Goal: Share content: Share content

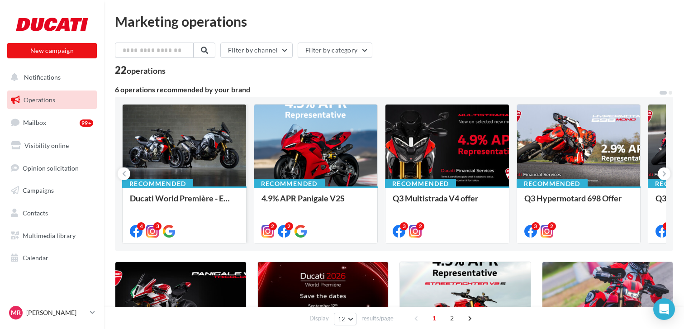
click at [191, 144] on div at bounding box center [185, 146] width 124 height 83
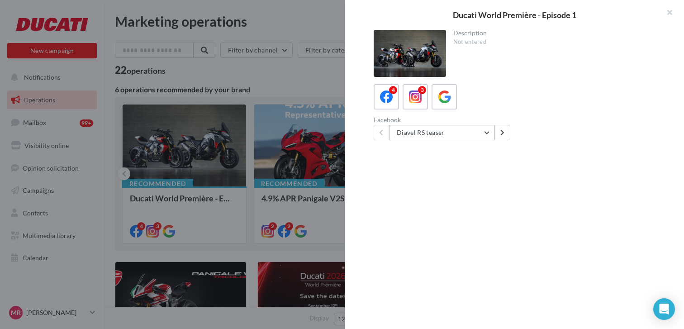
click at [483, 131] on button "Diavel RS teaser" at bounding box center [442, 132] width 106 height 15
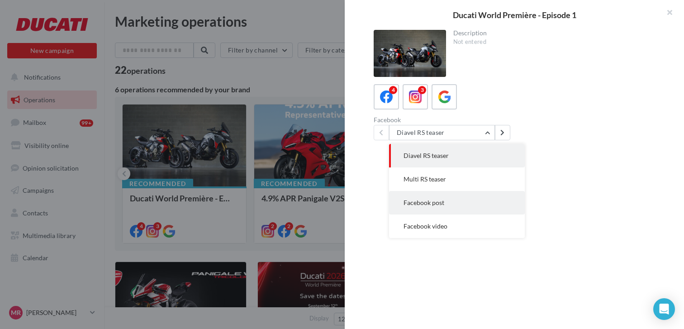
click at [447, 199] on button "Facebook post" at bounding box center [457, 203] width 136 height 24
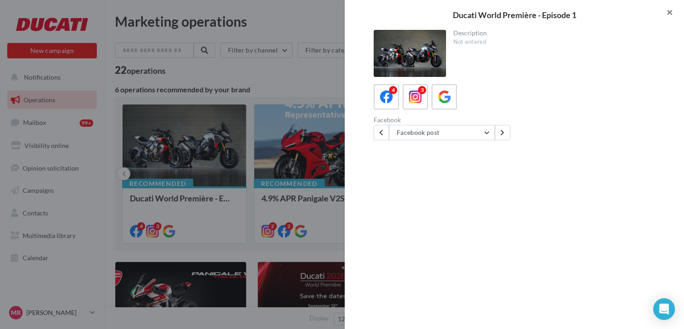
click at [671, 12] on button "button" at bounding box center [666, 13] width 36 height 27
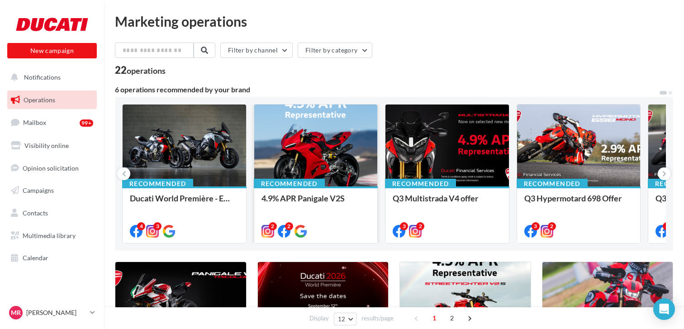
click at [329, 140] on div at bounding box center [316, 146] width 124 height 83
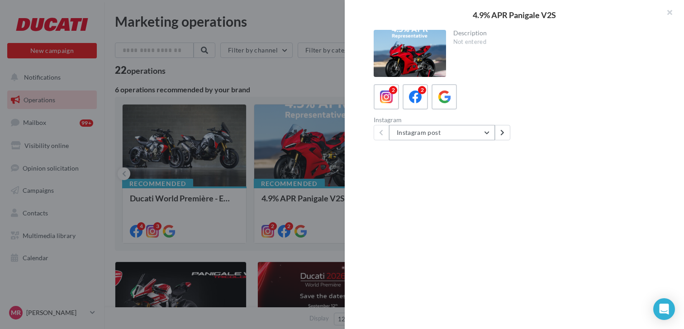
click at [488, 133] on button "Instagram post" at bounding box center [442, 132] width 106 height 15
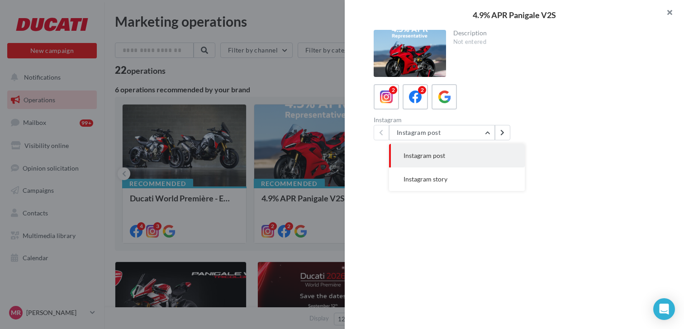
click at [667, 13] on button "button" at bounding box center [666, 13] width 36 height 27
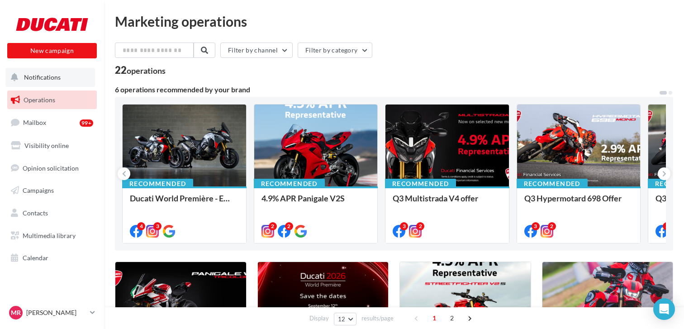
click at [45, 81] on button "Notifications" at bounding box center [50, 77] width 90 height 19
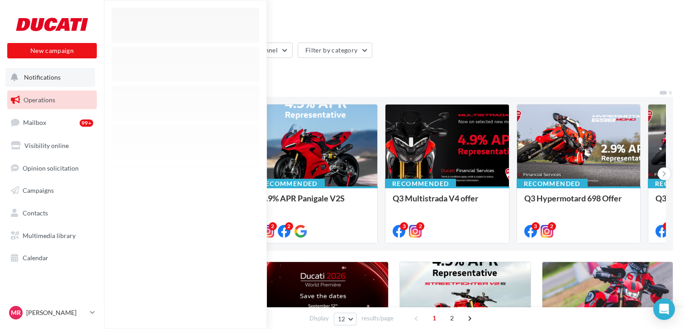
click at [44, 76] on span "Notifications" at bounding box center [42, 77] width 37 height 8
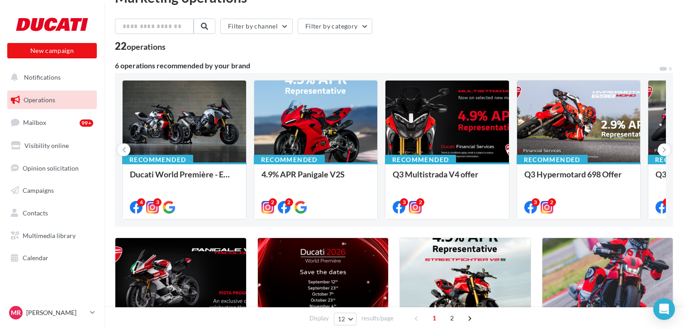
click at [48, 100] on span "Operations" at bounding box center [40, 100] width 32 height 8
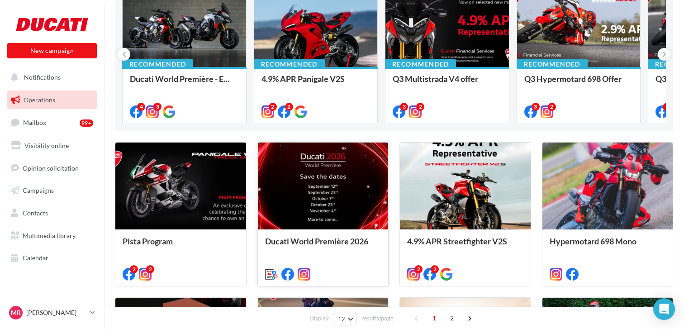
scroll to position [62, 0]
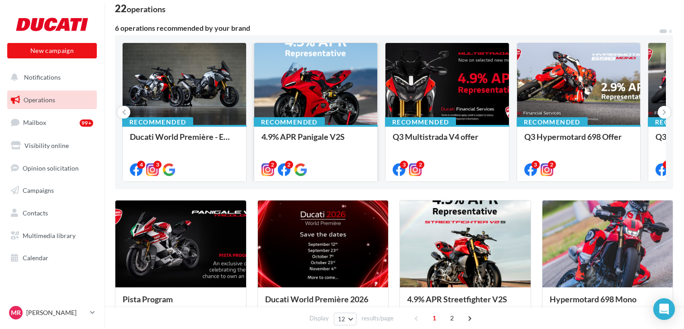
click at [338, 114] on div at bounding box center [316, 84] width 124 height 83
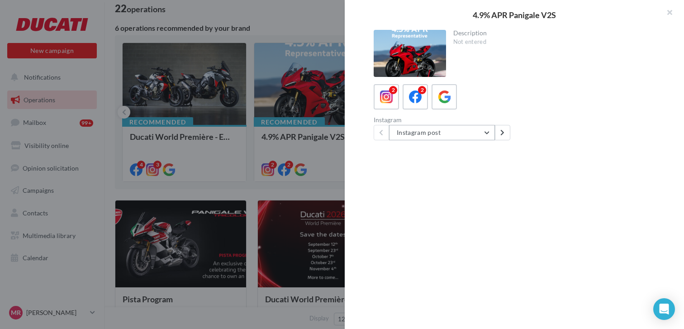
click at [489, 133] on button "Instagram post" at bounding box center [442, 132] width 106 height 15
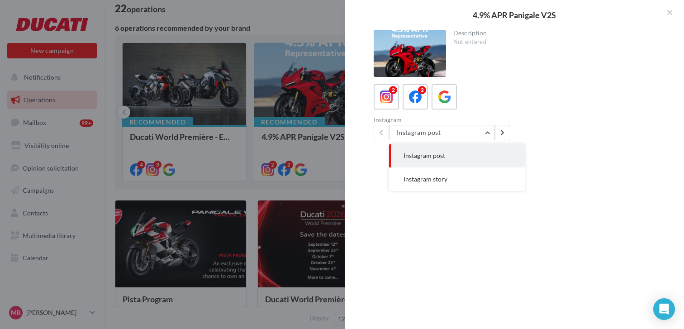
click at [460, 158] on button "Instagram post" at bounding box center [457, 156] width 136 height 24
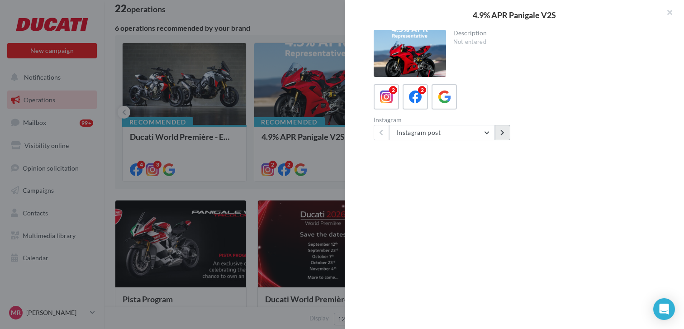
click at [503, 133] on icon at bounding box center [502, 132] width 4 height 6
click at [385, 138] on button at bounding box center [381, 132] width 15 height 15
click at [406, 99] on label "2" at bounding box center [415, 97] width 26 height 26
click at [387, 99] on icon at bounding box center [386, 97] width 13 height 13
drag, startPoint x: 481, startPoint y: 31, endPoint x: 467, endPoint y: 45, distance: 19.8
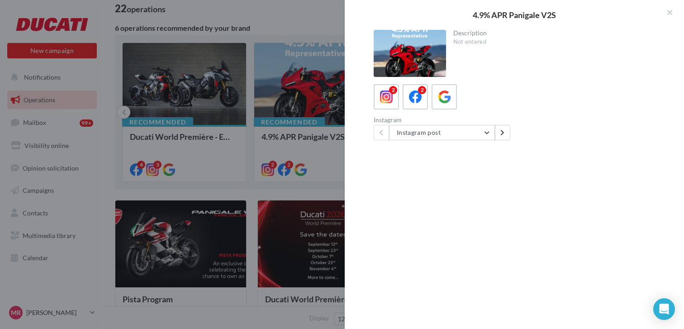
click at [481, 31] on div "Description" at bounding box center [554, 33] width 202 height 6
click at [672, 10] on button "button" at bounding box center [666, 13] width 36 height 27
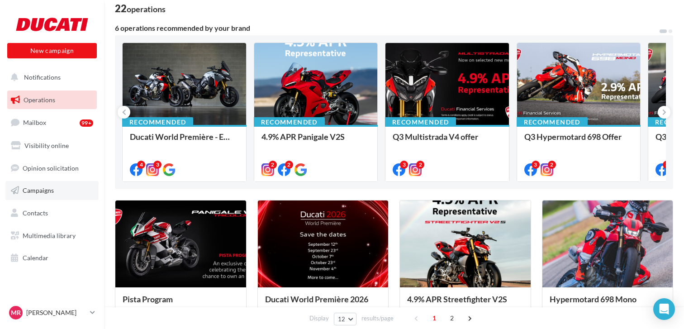
click at [48, 193] on span "Campaigns" at bounding box center [38, 190] width 31 height 8
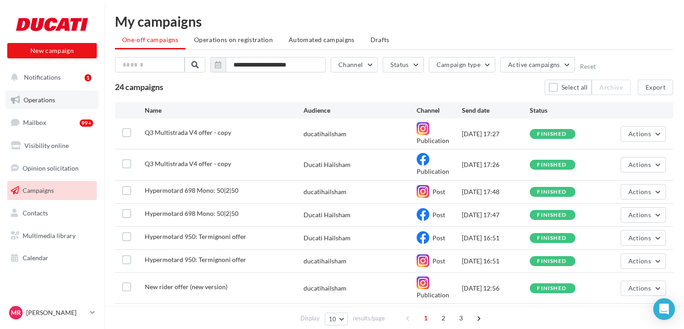
click at [55, 97] on link "Operations" at bounding box center [51, 100] width 93 height 19
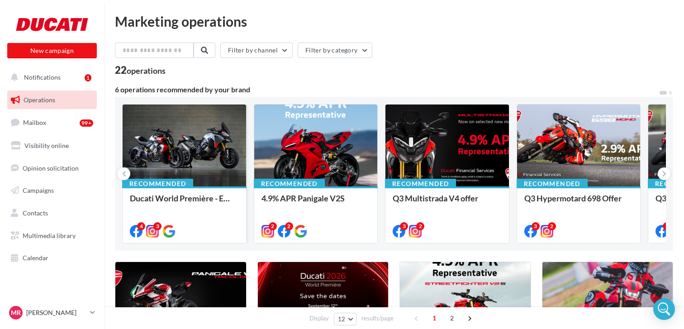
click at [171, 152] on div at bounding box center [185, 146] width 124 height 83
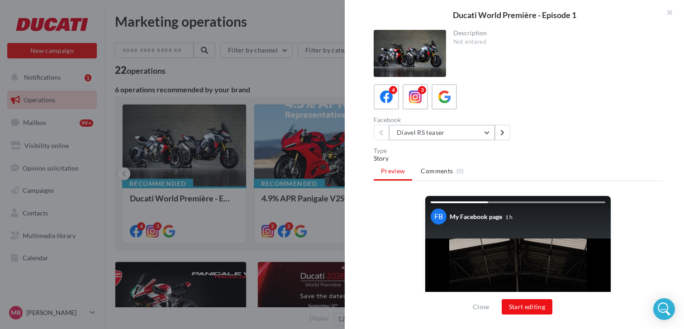
click at [489, 134] on button "Diavel RS teaser" at bounding box center [442, 132] width 106 height 15
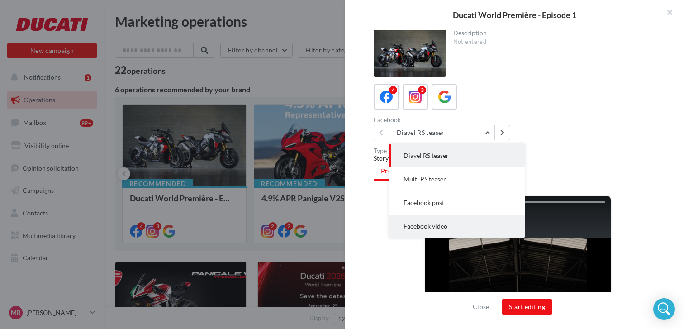
click at [467, 227] on button "Facebook video" at bounding box center [457, 226] width 136 height 24
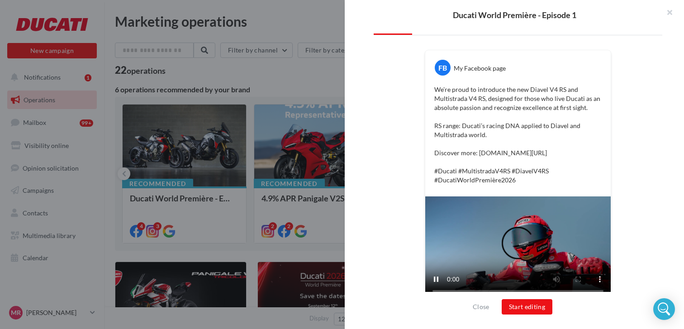
scroll to position [158, 0]
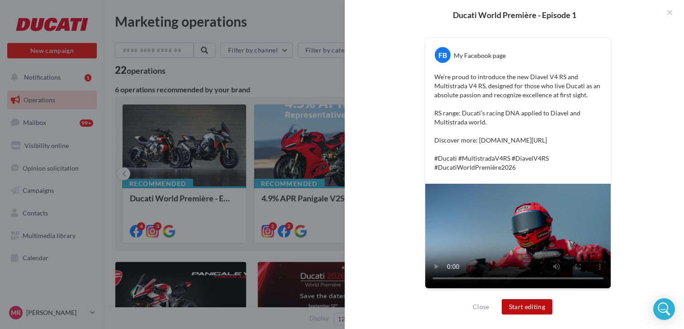
click at [541, 309] on button "Start editing" at bounding box center [527, 306] width 51 height 15
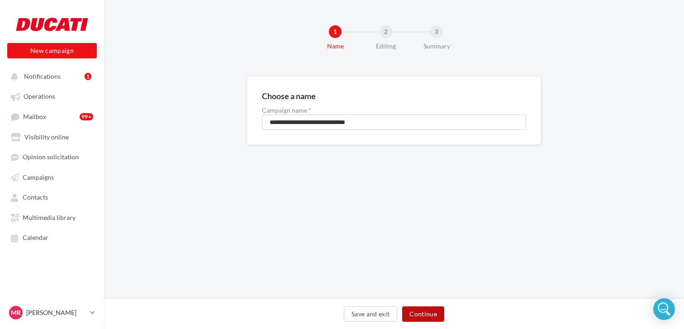
click at [425, 312] on button "Continue" at bounding box center [423, 313] width 42 height 15
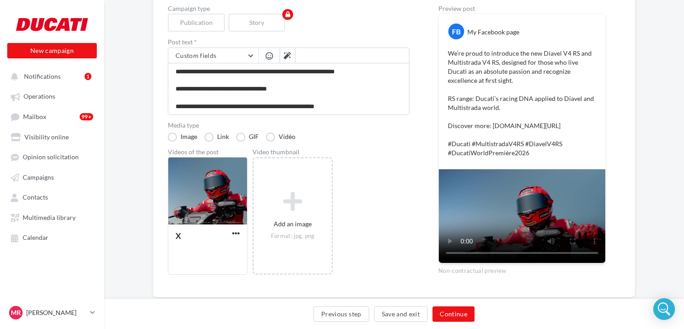
scroll to position [109, 0]
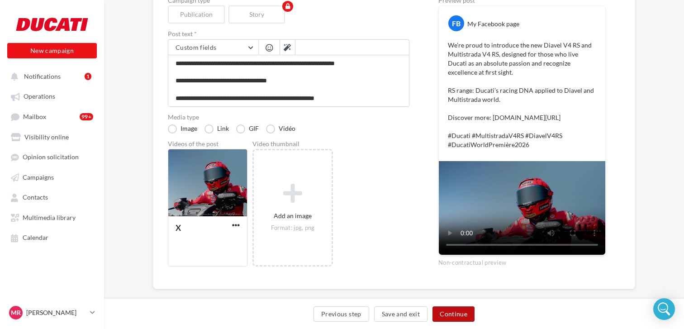
click at [447, 310] on button "Continue" at bounding box center [454, 313] width 42 height 15
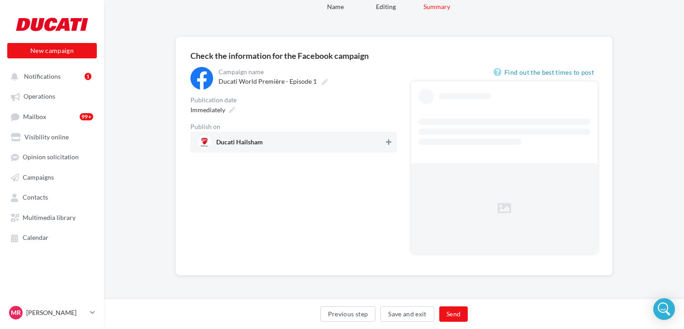
click at [388, 116] on div "Immediately" at bounding box center [294, 109] width 206 height 13
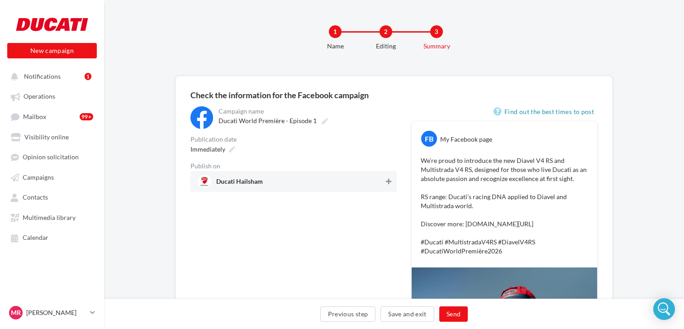
click at [388, 183] on icon at bounding box center [388, 181] width 5 height 6
click at [459, 311] on button "Send" at bounding box center [453, 313] width 29 height 15
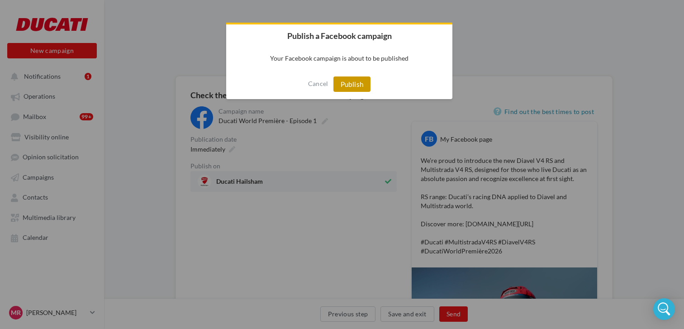
click at [349, 86] on button "Publish" at bounding box center [352, 83] width 38 height 15
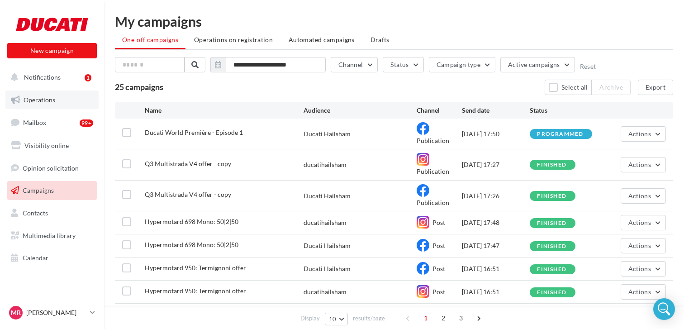
click at [57, 101] on link "Operations" at bounding box center [51, 100] width 93 height 19
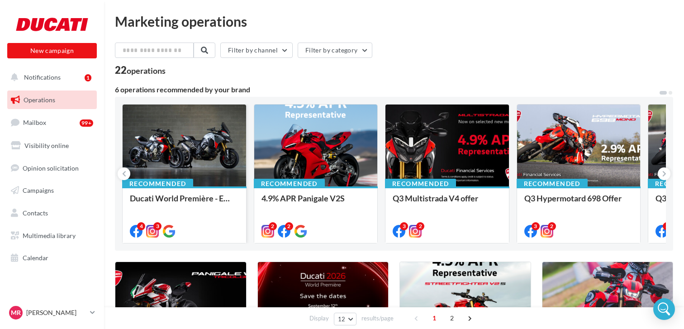
click at [233, 141] on div at bounding box center [185, 146] width 124 height 83
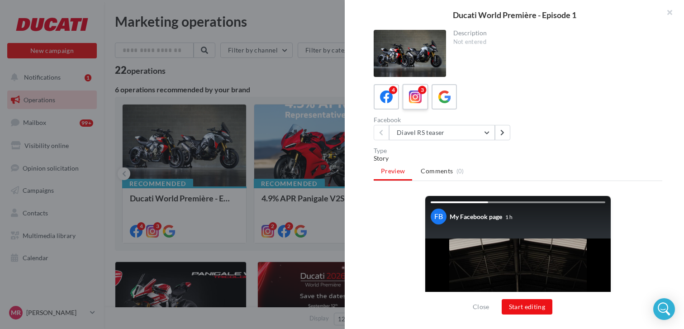
click at [420, 101] on icon at bounding box center [415, 97] width 13 height 13
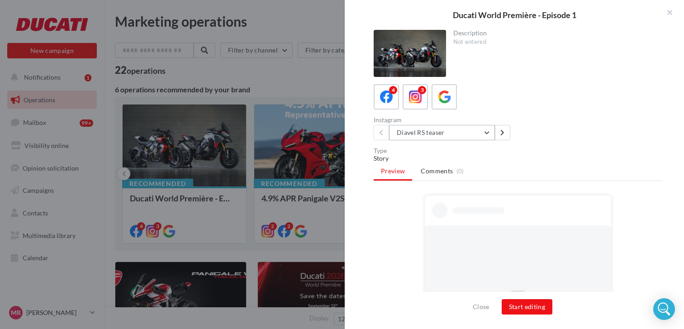
click at [481, 131] on button "Diavel RS teaser" at bounding box center [442, 132] width 106 height 15
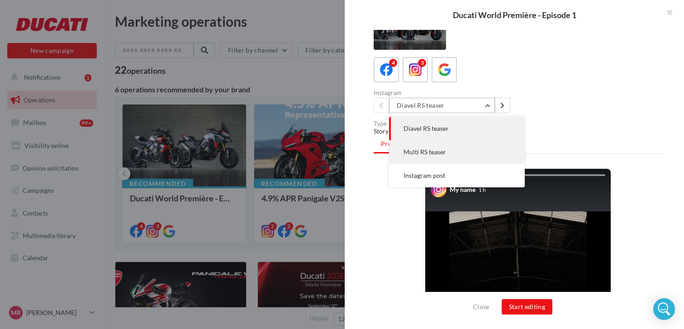
scroll to position [35, 0]
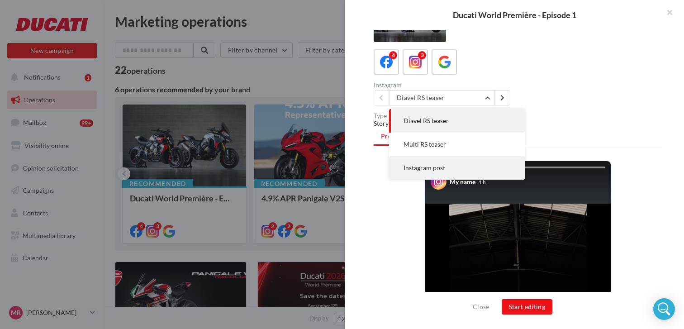
click at [448, 170] on button "Instagram post" at bounding box center [457, 168] width 136 height 24
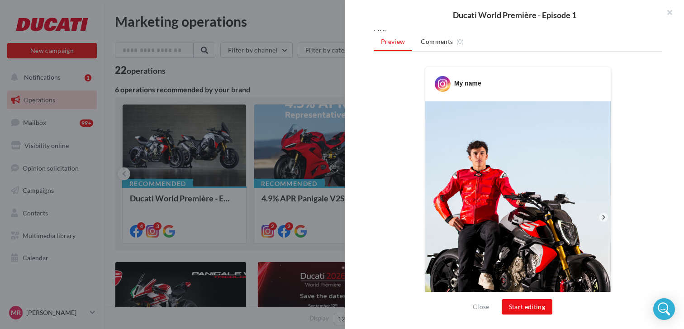
scroll to position [145, 0]
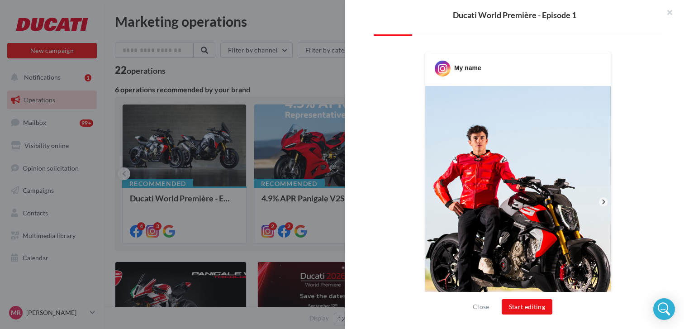
click at [600, 204] on icon at bounding box center [604, 202] width 8 height 8
click at [604, 204] on icon at bounding box center [604, 202] width 8 height 8
click at [603, 202] on icon at bounding box center [604, 202] width 8 height 8
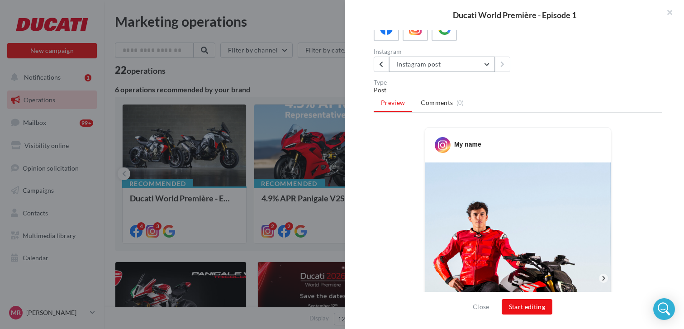
scroll to position [65, 0]
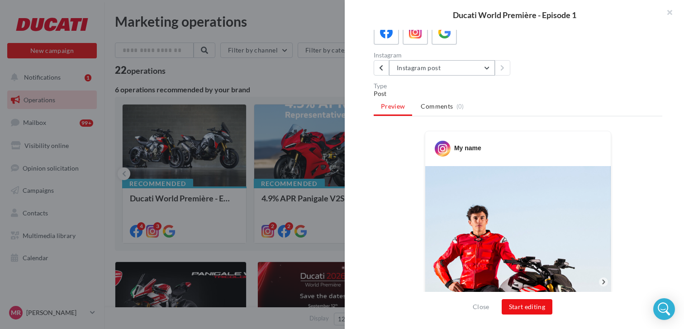
click at [471, 60] on button "Instagram post" at bounding box center [442, 67] width 106 height 15
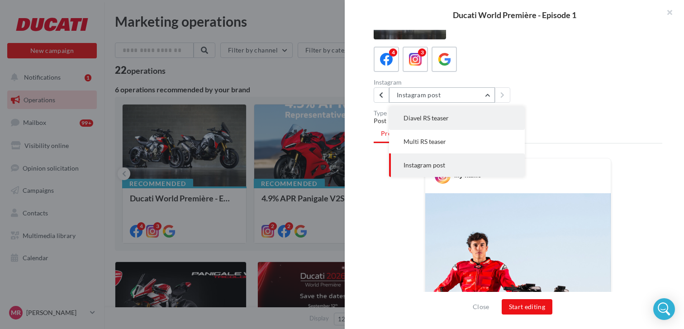
scroll to position [31, 0]
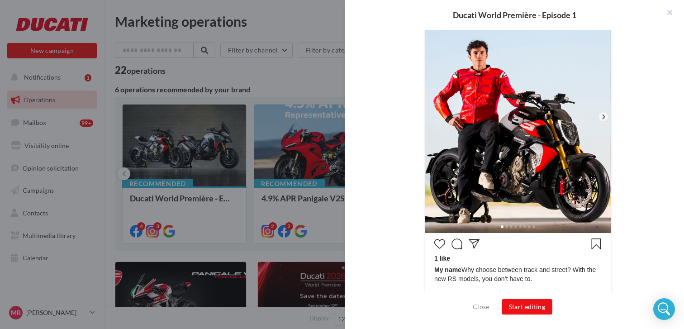
scroll to position [238, 0]
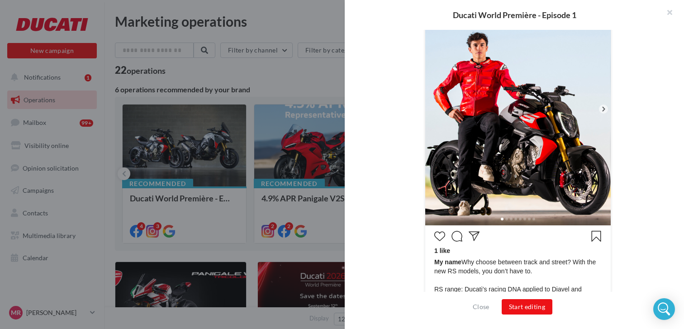
click at [603, 110] on icon at bounding box center [603, 109] width 3 height 5
drag, startPoint x: 516, startPoint y: 212, endPoint x: 515, endPoint y: 217, distance: 4.6
click at [516, 213] on div at bounding box center [518, 218] width 186 height 14
click at [515, 218] on span at bounding box center [515, 219] width 3 height 3
click at [519, 220] on div at bounding box center [518, 218] width 186 height 14
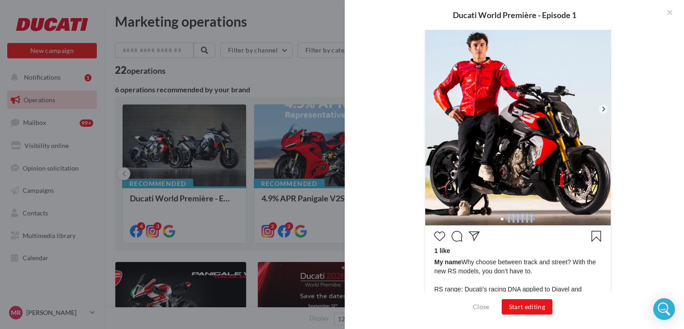
drag, startPoint x: 508, startPoint y: 219, endPoint x: 554, endPoint y: 219, distance: 45.7
click at [553, 219] on div at bounding box center [518, 218] width 186 height 14
drag, startPoint x: 554, startPoint y: 219, endPoint x: 528, endPoint y: 219, distance: 26.2
click at [528, 219] on div at bounding box center [518, 218] width 186 height 14
click at [538, 306] on button "Start editing" at bounding box center [527, 306] width 51 height 15
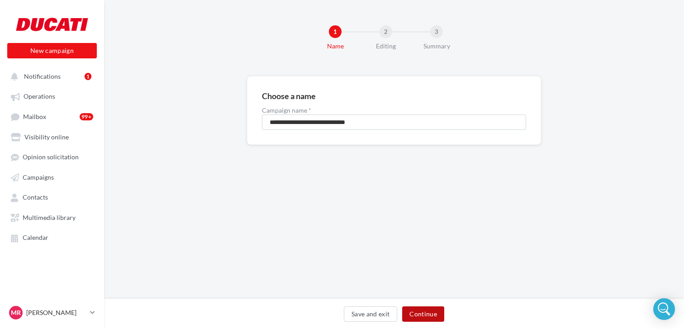
click at [425, 315] on button "Continue" at bounding box center [423, 313] width 42 height 15
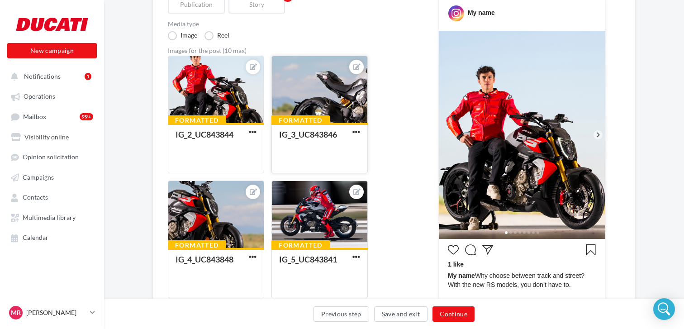
scroll to position [122, 0]
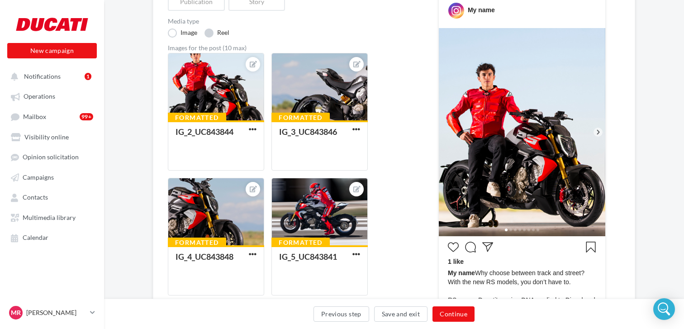
click at [208, 37] on label "Reel" at bounding box center [217, 33] width 25 height 9
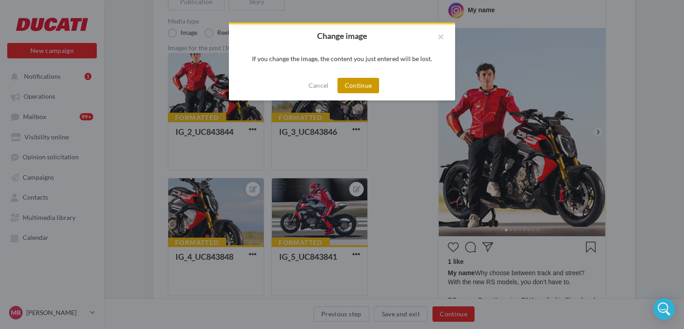
click at [366, 87] on button "Continue" at bounding box center [359, 85] width 42 height 15
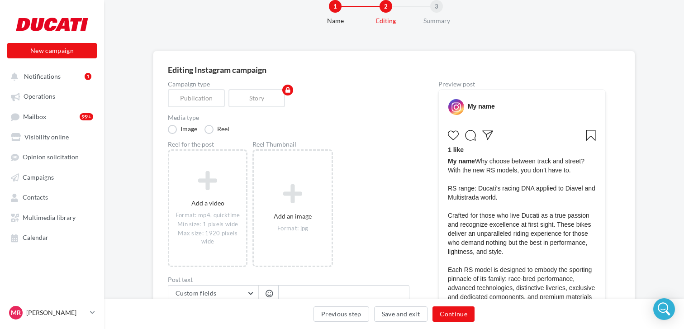
scroll to position [0, 0]
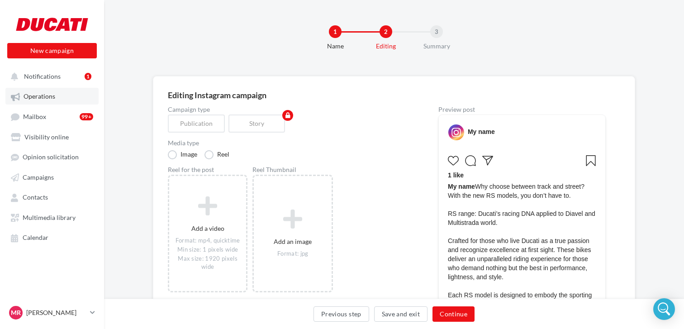
click at [59, 97] on link "Operations" at bounding box center [51, 96] width 93 height 16
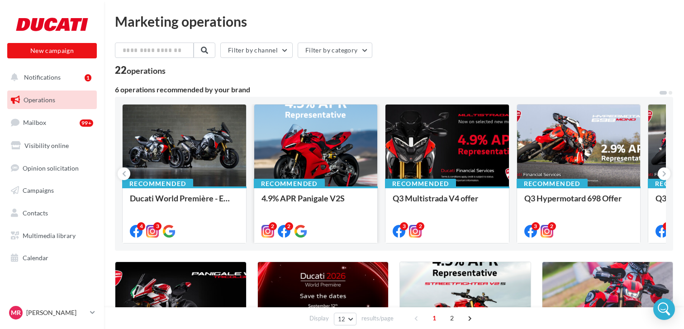
click at [328, 160] on div at bounding box center [316, 146] width 124 height 83
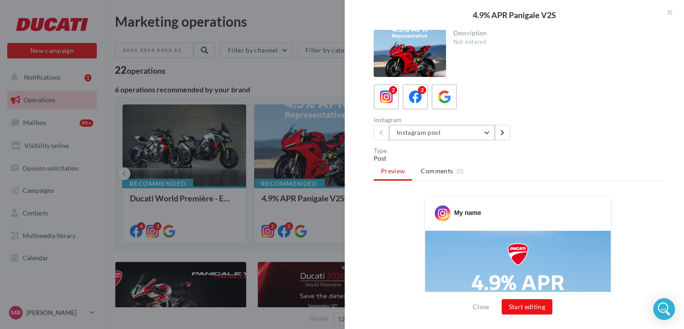
click at [486, 134] on button "Instagram post" at bounding box center [442, 132] width 106 height 15
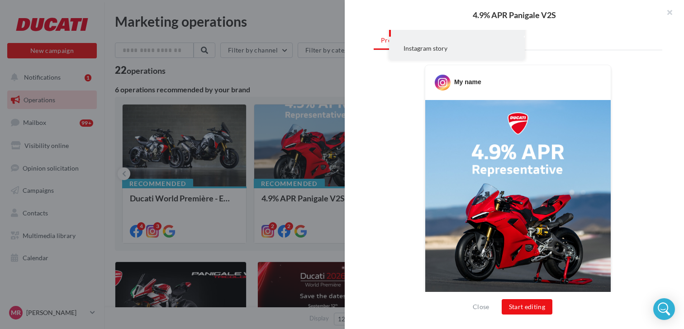
scroll to position [61, 0]
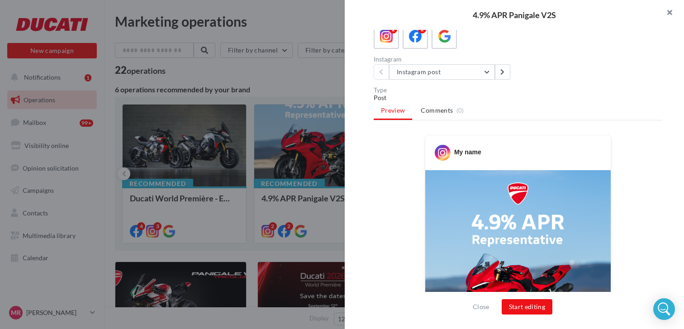
click at [671, 18] on button "button" at bounding box center [666, 13] width 36 height 27
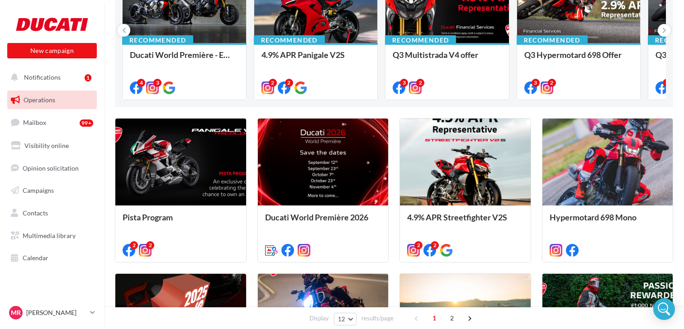
scroll to position [0, 0]
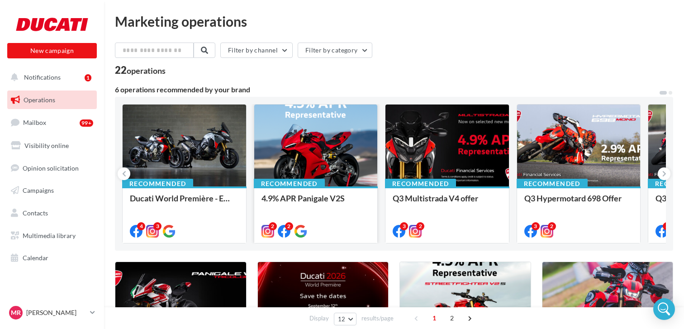
click at [368, 142] on div at bounding box center [316, 146] width 124 height 83
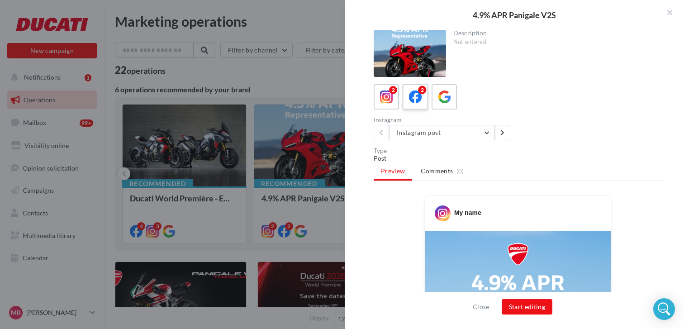
click at [418, 100] on icon at bounding box center [415, 97] width 13 height 13
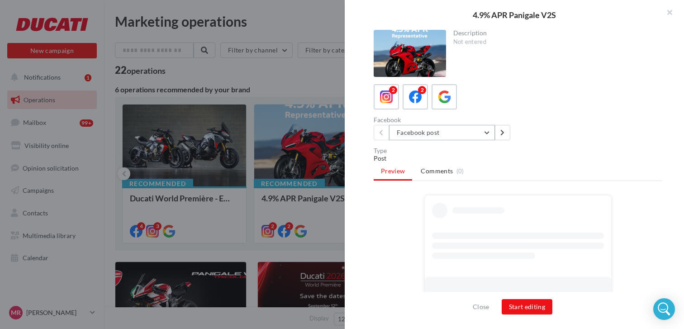
click at [471, 135] on button "Facebook post" at bounding box center [442, 132] width 106 height 15
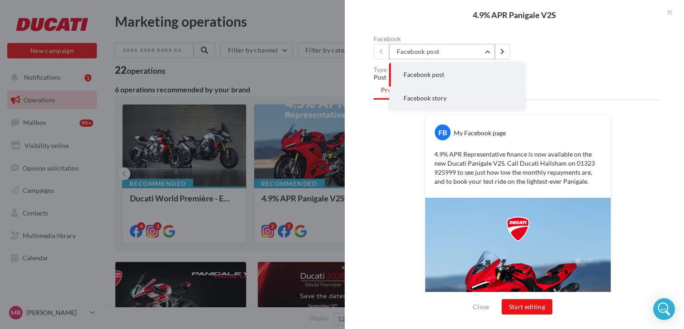
scroll to position [223, 0]
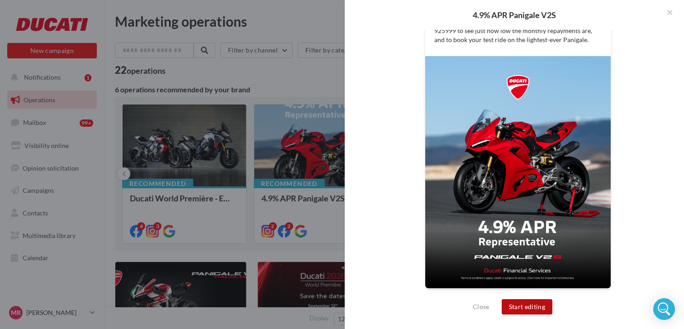
click at [537, 314] on button "Start editing" at bounding box center [527, 306] width 51 height 15
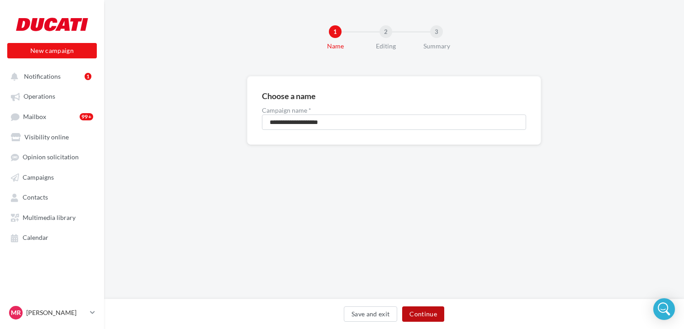
click at [429, 318] on button "Continue" at bounding box center [423, 313] width 42 height 15
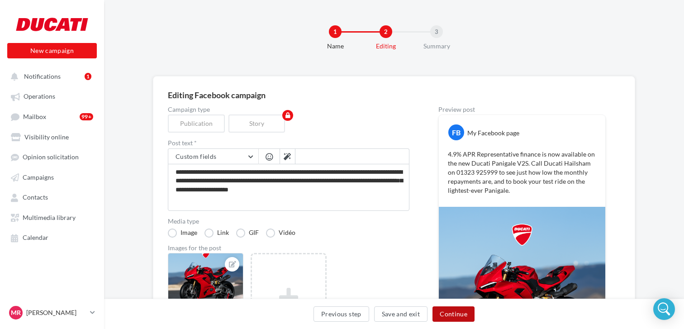
click at [466, 319] on button "Continue" at bounding box center [454, 313] width 42 height 15
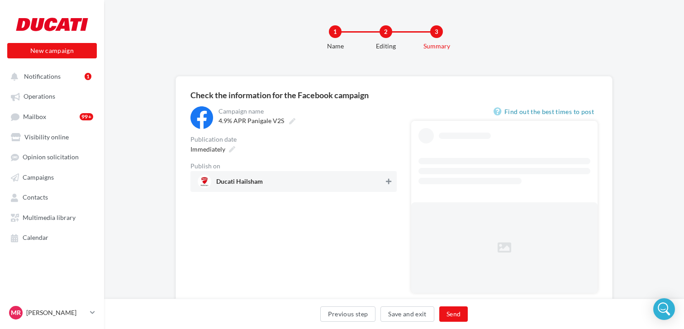
click at [387, 181] on icon at bounding box center [388, 181] width 5 height 6
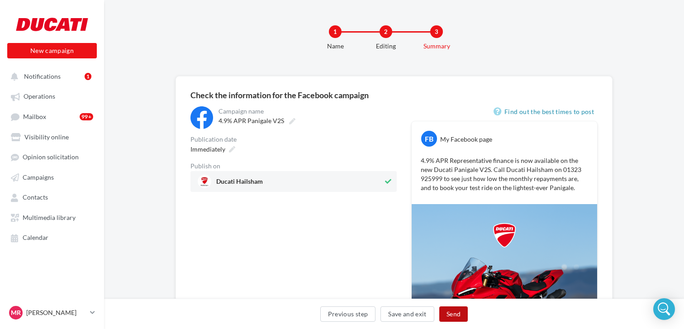
click at [452, 321] on div "Previous step Save and exit Send" at bounding box center [394, 315] width 566 height 19
click at [454, 313] on button "Send" at bounding box center [453, 313] width 29 height 15
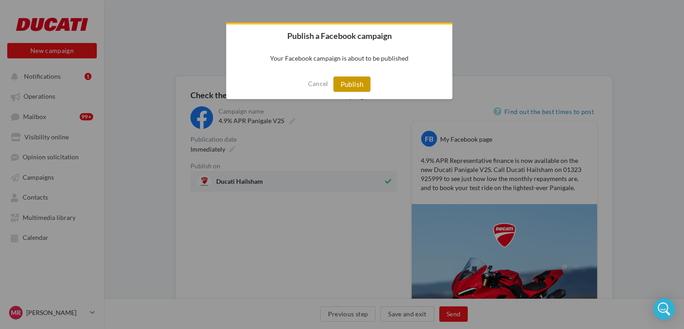
click at [350, 80] on button "Publish" at bounding box center [352, 83] width 38 height 15
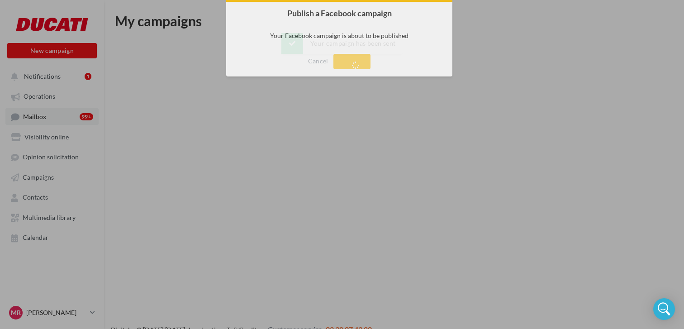
scroll to position [5, 0]
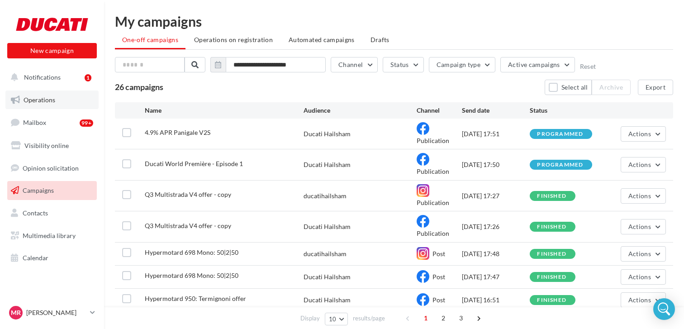
click at [61, 100] on link "Operations" at bounding box center [51, 100] width 93 height 19
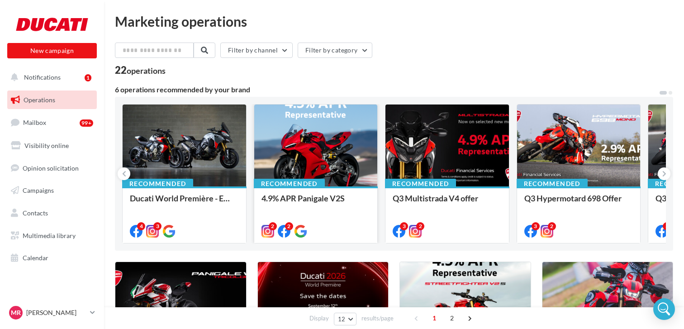
click at [302, 144] on div at bounding box center [316, 146] width 124 height 83
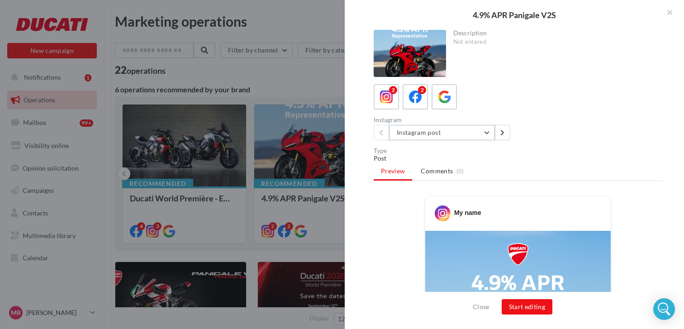
click at [471, 136] on button "Instagram post" at bounding box center [442, 132] width 106 height 15
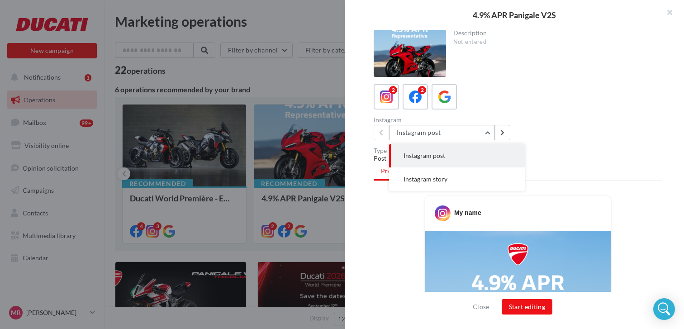
scroll to position [4, 0]
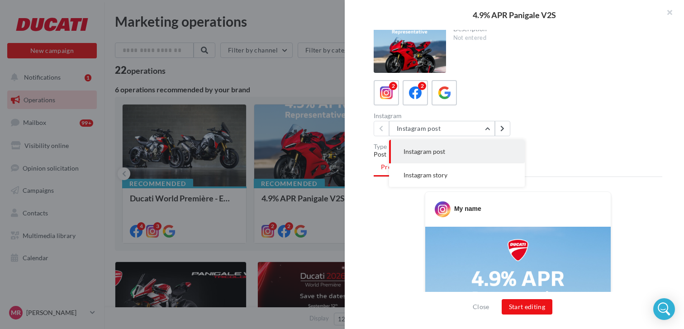
click at [451, 153] on button "Instagram post" at bounding box center [457, 152] width 136 height 24
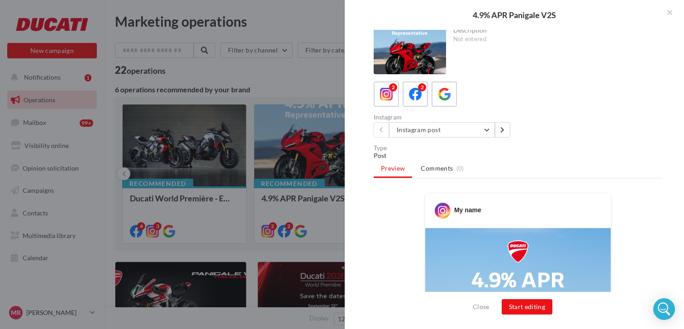
click at [571, 185] on div "Type Post Preview Comments (0) My name 1 like My name #Ducati #PanigaleV2S" at bounding box center [518, 229] width 289 height 169
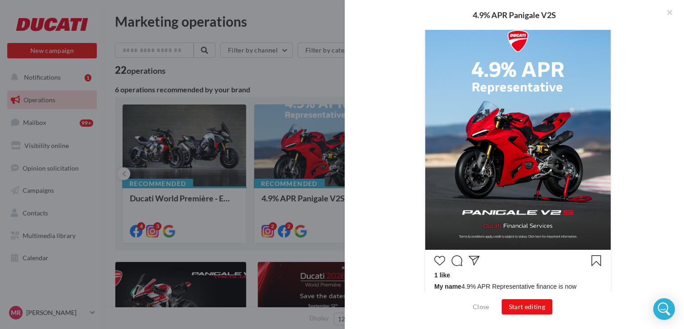
scroll to position [244, 0]
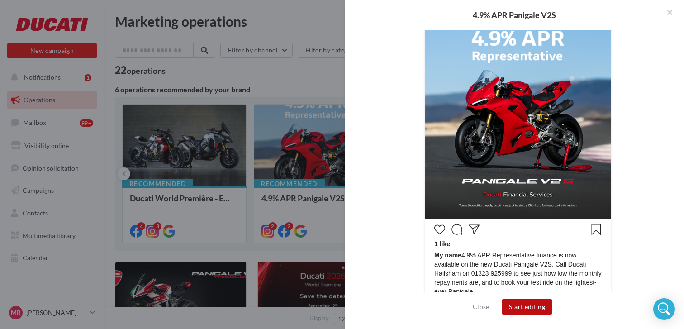
click at [532, 310] on button "Start editing" at bounding box center [527, 306] width 51 height 15
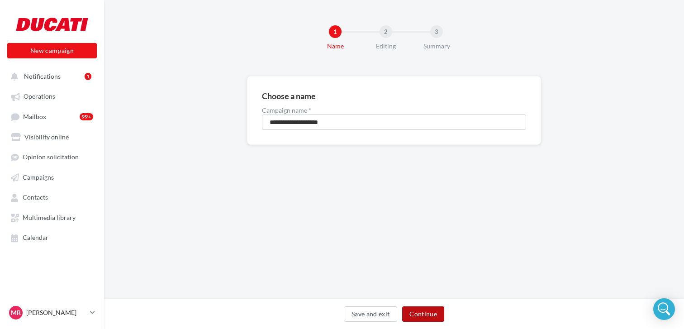
click at [430, 308] on button "Continue" at bounding box center [423, 313] width 42 height 15
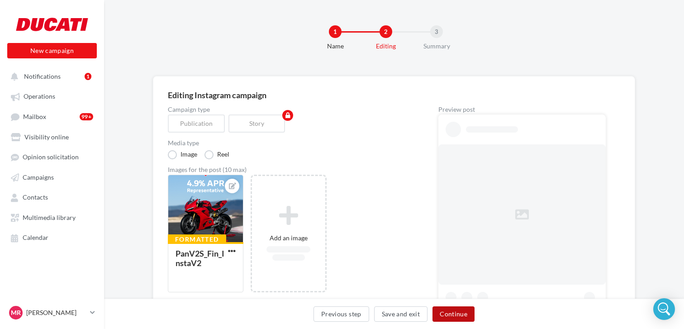
click at [436, 313] on button "Continue" at bounding box center [454, 313] width 42 height 15
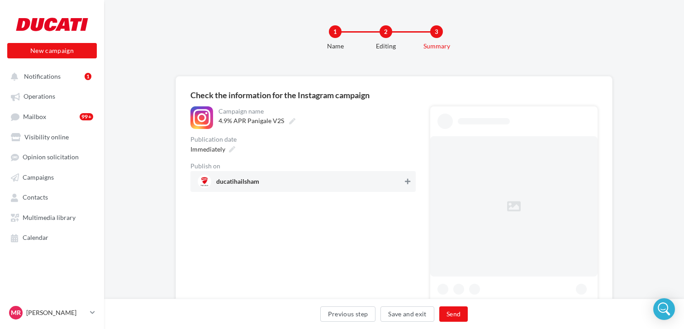
click at [408, 181] on icon at bounding box center [407, 181] width 5 height 6
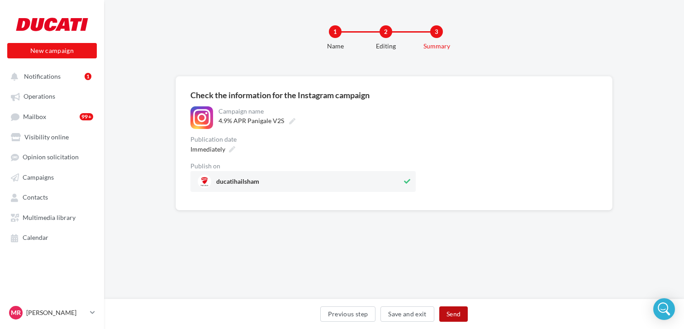
click at [452, 316] on button "Send" at bounding box center [453, 313] width 29 height 15
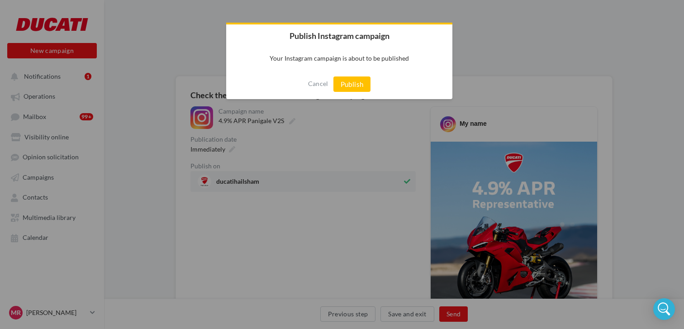
click at [500, 70] on div at bounding box center [342, 164] width 684 height 329
drag, startPoint x: 500, startPoint y: 70, endPoint x: 463, endPoint y: 102, distance: 48.7
click at [500, 70] on div at bounding box center [342, 164] width 684 height 329
drag, startPoint x: 483, startPoint y: 58, endPoint x: 356, endPoint y: 71, distance: 128.3
click at [483, 58] on div at bounding box center [342, 164] width 684 height 329
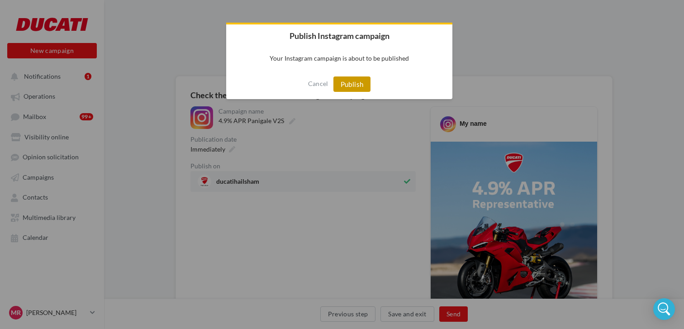
click at [346, 86] on button "Publish" at bounding box center [352, 83] width 38 height 15
click at [381, 259] on div at bounding box center [342, 164] width 684 height 329
